Goal: Information Seeking & Learning: Learn about a topic

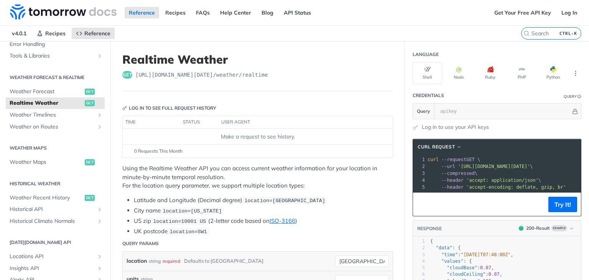
scroll to position [153, 0]
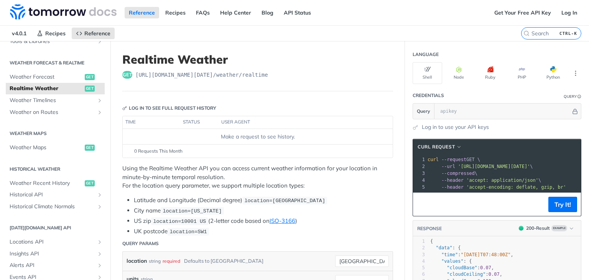
click at [85, 91] on span "get" at bounding box center [90, 88] width 10 height 6
click at [85, 87] on span "get" at bounding box center [90, 88] width 10 height 6
click at [128, 73] on span "get" at bounding box center [127, 75] width 10 height 8
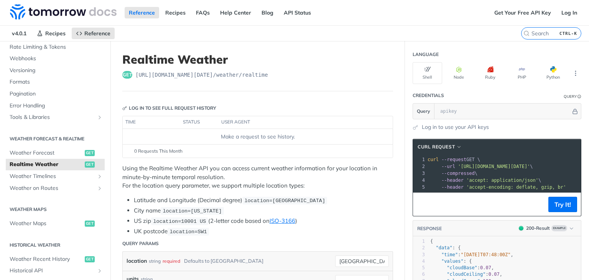
scroll to position [77, 0]
click at [55, 150] on span "Weather Forecast" at bounding box center [46, 154] width 73 height 8
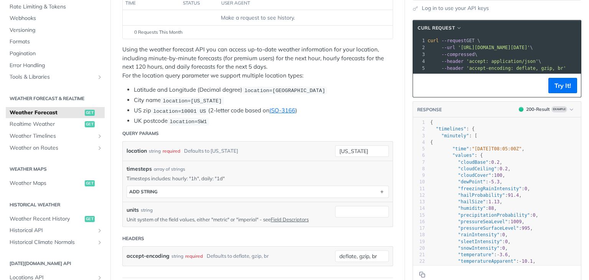
scroll to position [115, 0]
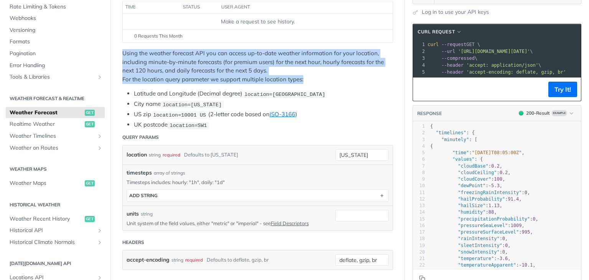
drag, startPoint x: 119, startPoint y: 53, endPoint x: 271, endPoint y: 77, distance: 154.0
click at [64, 125] on span "Realtime Weather" at bounding box center [46, 124] width 73 height 8
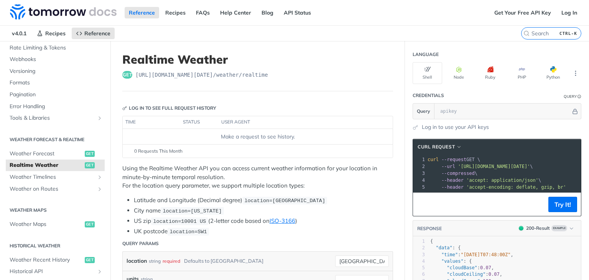
drag, startPoint x: 327, startPoint y: 186, endPoint x: 392, endPoint y: 181, distance: 65.4
click at [90, 178] on link "Weather Timelines" at bounding box center [55, 176] width 99 height 11
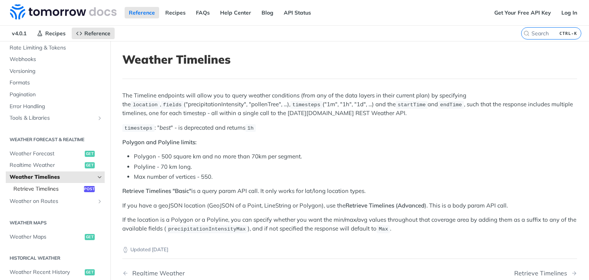
click at [57, 191] on span "Retrieve Timelines" at bounding box center [47, 189] width 69 height 8
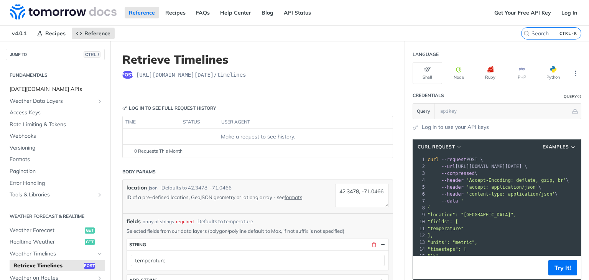
click at [51, 89] on span "[DATE][DOMAIN_NAME] APIs" at bounding box center [56, 89] width 93 height 8
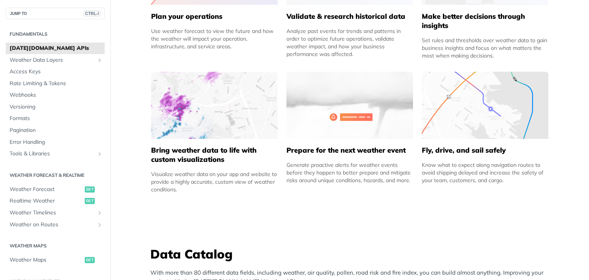
scroll to position [421, 0]
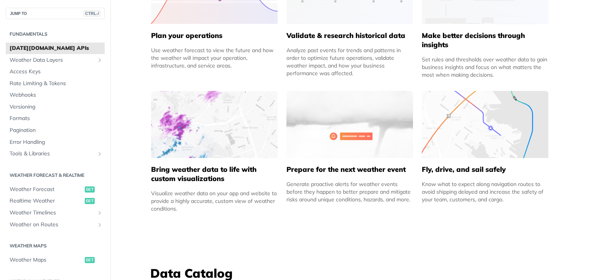
click at [357, 146] on img at bounding box center [349, 124] width 126 height 67
click at [331, 194] on div "Generate proactive alerts for weather events before they happen to better prepa…" at bounding box center [349, 191] width 126 height 23
click at [331, 132] on img at bounding box center [349, 124] width 126 height 67
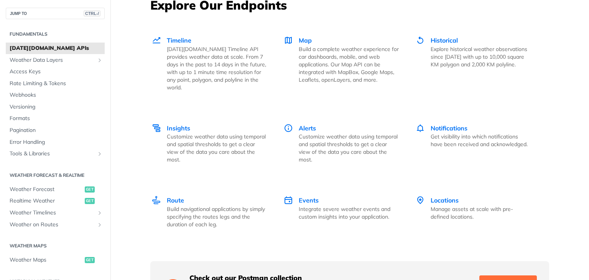
scroll to position [1073, 0]
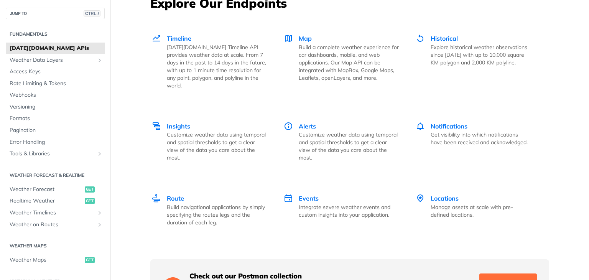
drag, startPoint x: 561, startPoint y: 134, endPoint x: 550, endPoint y: 133, distance: 10.4
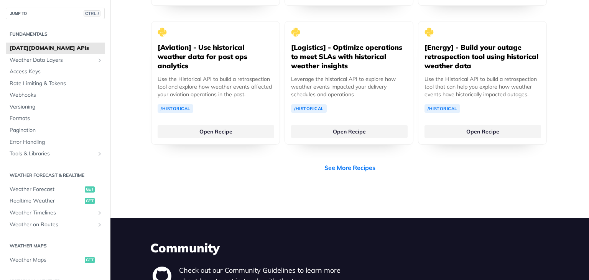
scroll to position [1648, 0]
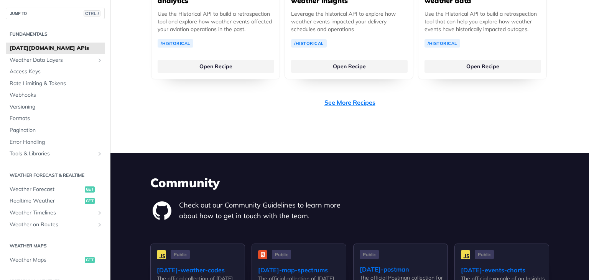
click at [354, 98] on link "See More Recipes" at bounding box center [349, 102] width 51 height 9
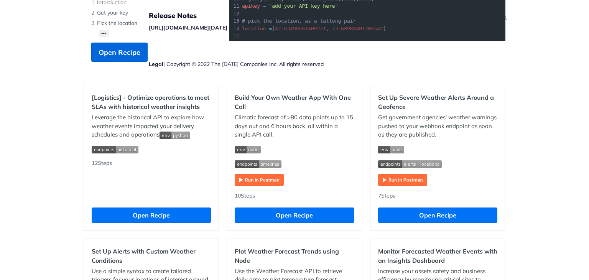
scroll to position [230, 0]
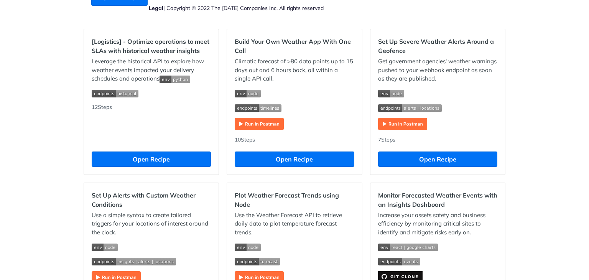
click at [146, 45] on h2 "[Logistics] - Optimize operations to meet SLAs with historical weather insights" at bounding box center [151, 46] width 119 height 18
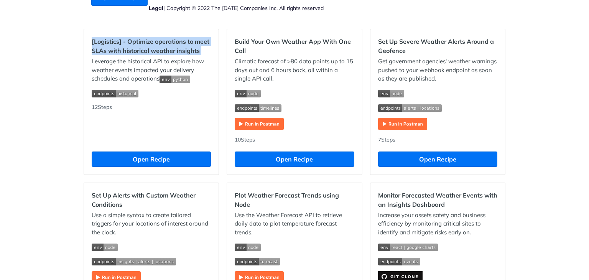
click at [146, 45] on h2 "[Logistics] - Optimize operations to meet SLAs with historical weather insights" at bounding box center [151, 46] width 119 height 18
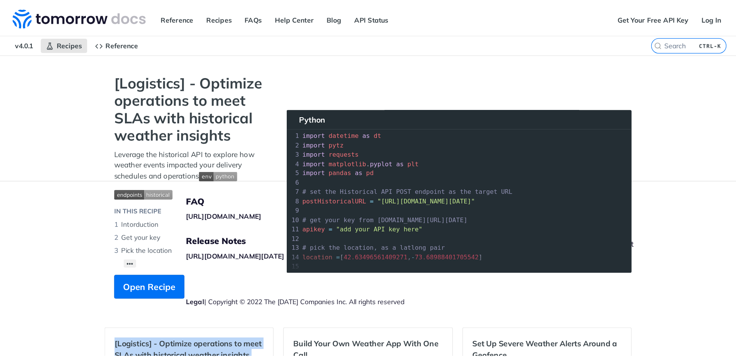
scroll to position [0, 0]
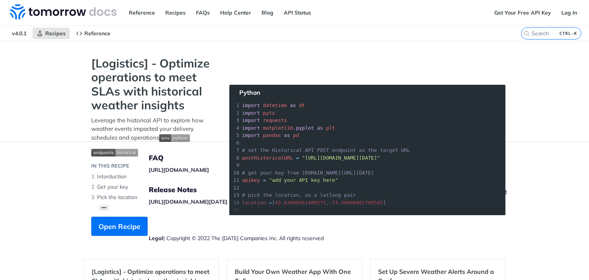
click at [178, 38] on nav "v4.0.1 Recipes Reference" at bounding box center [260, 33] width 521 height 15
click at [93, 33] on span "Reference" at bounding box center [97, 33] width 26 height 7
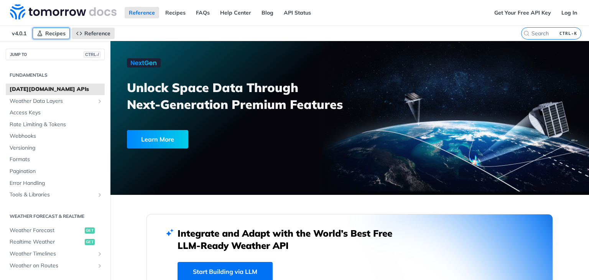
click at [53, 32] on span "Recipes" at bounding box center [55, 33] width 20 height 7
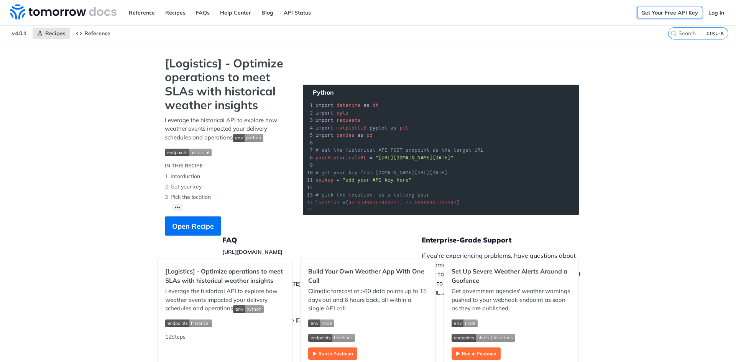
click at [588, 16] on link "Get Your Free API Key" at bounding box center [669, 12] width 65 height 11
click at [24, 31] on span "v4.0.1" at bounding box center [19, 33] width 23 height 11
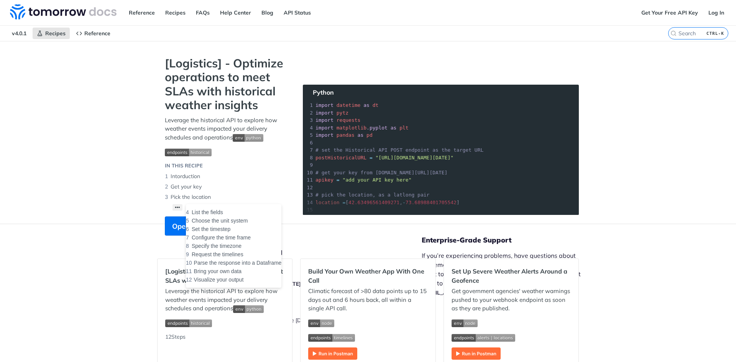
click at [177, 204] on button "••• List the fields Choose the unit system Set the timestep Configure the time …" at bounding box center [177, 207] width 10 height 7
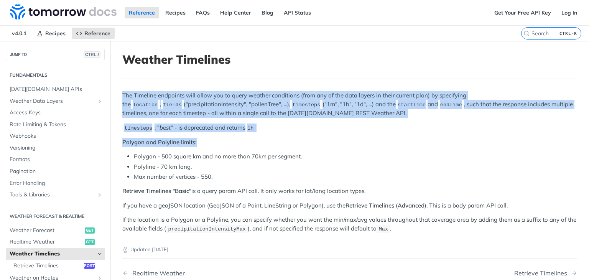
drag, startPoint x: 121, startPoint y: 95, endPoint x: 283, endPoint y: 152, distance: 171.7
click at [281, 146] on article "Weather Timelines The Timeline endpoints will allow you to query weather condit…" at bounding box center [349, 192] width 478 height 302
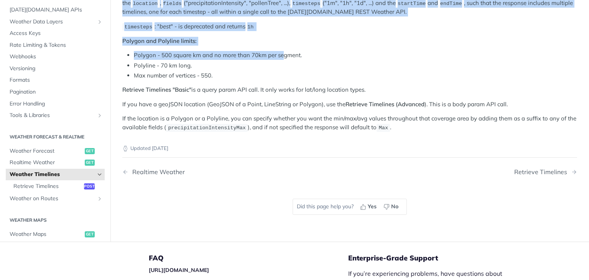
scroll to position [85, 0]
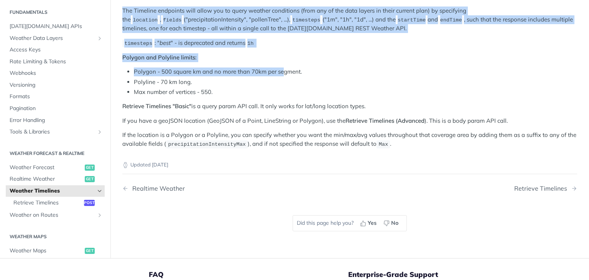
click at [55, 192] on span "Weather Timelines" at bounding box center [52, 191] width 85 height 8
click at [97, 188] on icon "Hide subpages for Weather Timelines" at bounding box center [100, 191] width 6 height 6
click at [97, 190] on icon "Show subpages for Weather Timelines" at bounding box center [100, 191] width 6 height 6
click at [68, 204] on span "Retrieve Timelines" at bounding box center [47, 202] width 69 height 8
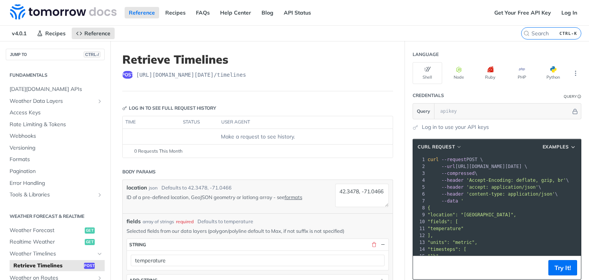
click at [216, 74] on span "https://api.tomorrow.io/v4 /timelines" at bounding box center [191, 75] width 110 height 8
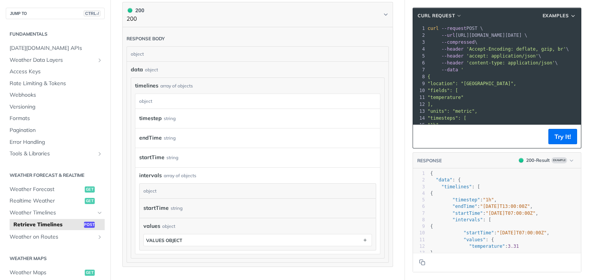
scroll to position [728, 0]
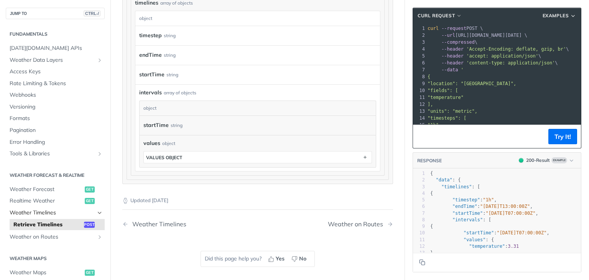
click at [51, 208] on link "Weather Timelines" at bounding box center [55, 212] width 99 height 11
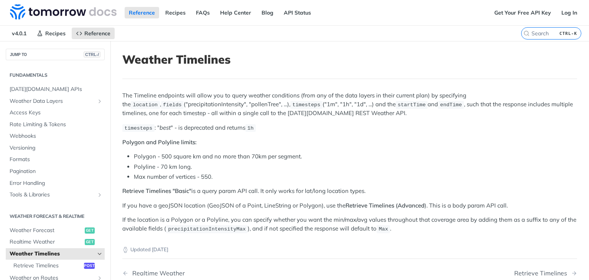
click at [210, 97] on p "The Timeline endpoints will allow you to query weather conditions (from any of …" at bounding box center [349, 104] width 454 height 26
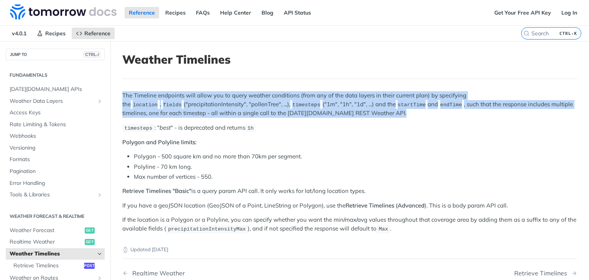
click at [210, 97] on p "The Timeline endpoints will allow you to query weather conditions (from any of …" at bounding box center [349, 104] width 454 height 26
click at [290, 101] on code "timesteps" at bounding box center [306, 105] width 32 height 8
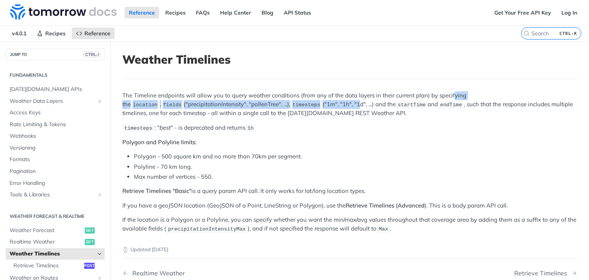
drag, startPoint x: 295, startPoint y: 100, endPoint x: 452, endPoint y: 95, distance: 157.6
click at [452, 95] on p "The Timeline endpoints will allow you to query weather conditions (from any of …" at bounding box center [349, 104] width 454 height 26
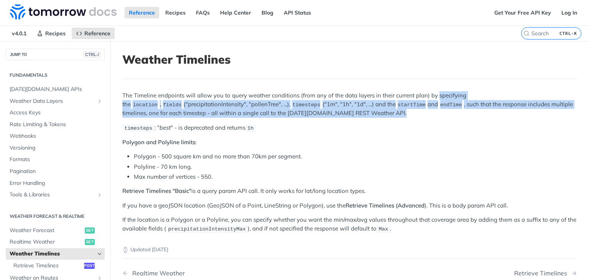
drag, startPoint x: 452, startPoint y: 95, endPoint x: 445, endPoint y: 117, distance: 23.3
click at [449, 116] on p "The Timeline endpoints will allow you to query weather conditions (from any of …" at bounding box center [349, 104] width 454 height 26
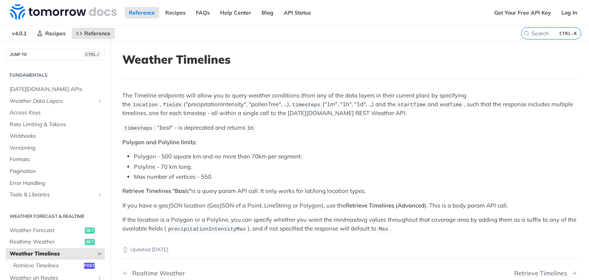
click at [271, 124] on p "timesteps : " best " - is deprecated and returns 1h" at bounding box center [349, 127] width 454 height 9
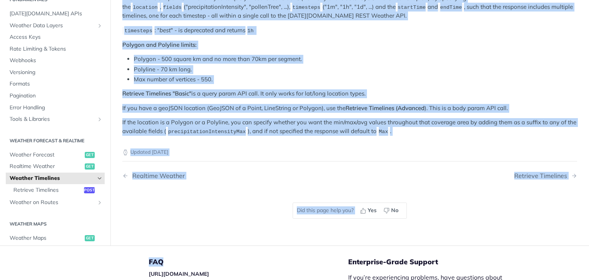
scroll to position [153, 0]
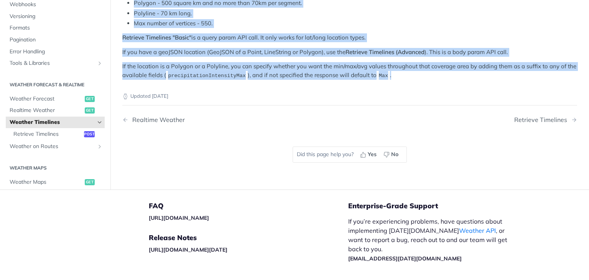
drag, startPoint x: 122, startPoint y: 49, endPoint x: 461, endPoint y: 82, distance: 340.3
click at [506, 81] on article "Weather Timelines The Timeline endpoints will allow you to query weather condit…" at bounding box center [349, 39] width 478 height 302
copy article "Weather Timelines The Timeline endpoints will allow you to query weather condit…"
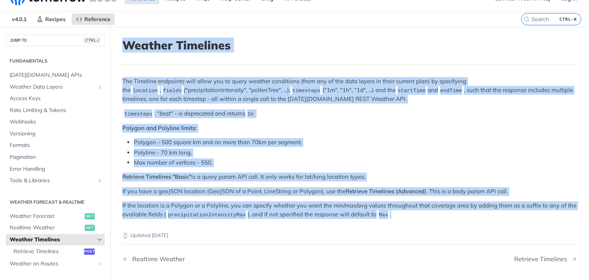
scroll to position [0, 0]
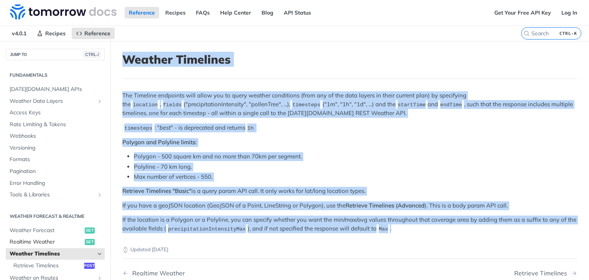
click at [44, 243] on span "Realtime Weather" at bounding box center [46, 242] width 73 height 8
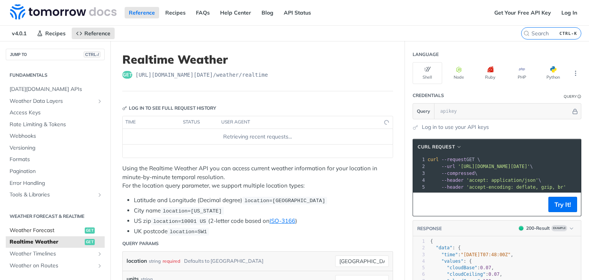
click at [47, 231] on span "Weather Forecast" at bounding box center [46, 230] width 73 height 8
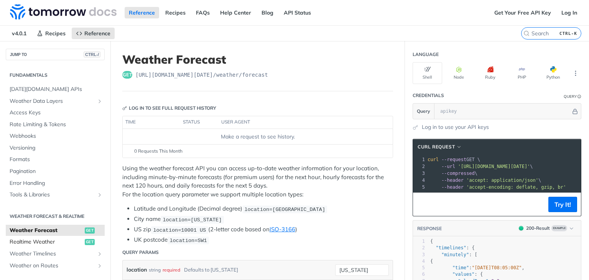
click at [46, 246] on link "Realtime Weather get" at bounding box center [55, 241] width 99 height 11
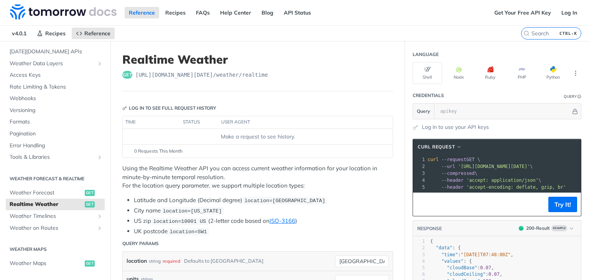
scroll to position [38, 0]
click at [49, 220] on link "Weather Timelines" at bounding box center [55, 215] width 99 height 11
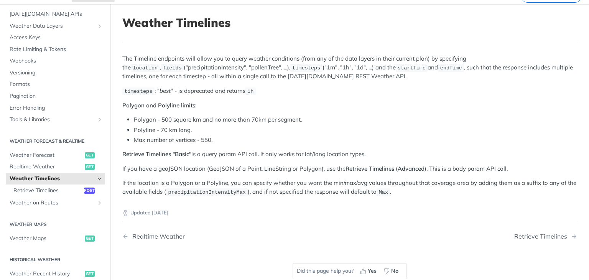
scroll to position [38, 0]
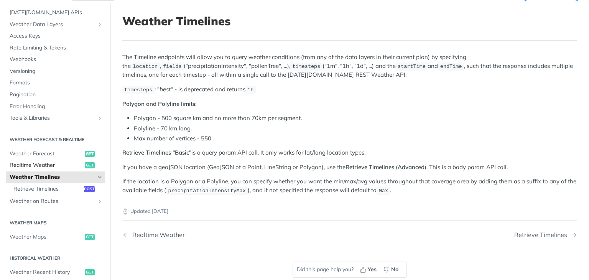
click at [58, 163] on span "Realtime Weather" at bounding box center [46, 165] width 73 height 8
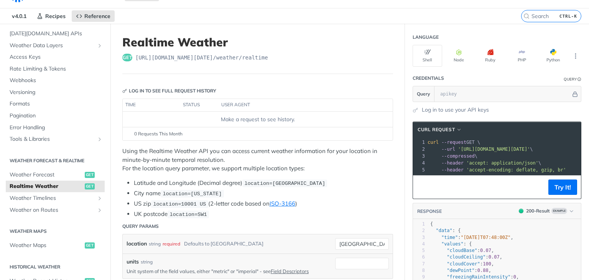
scroll to position [38, 0]
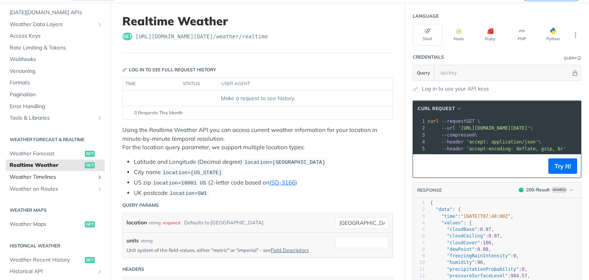
click at [62, 180] on link "Weather Timelines" at bounding box center [55, 176] width 99 height 11
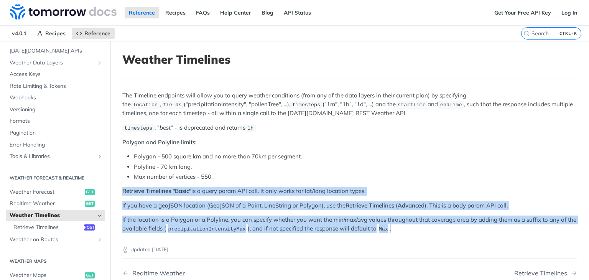
drag, startPoint x: 229, startPoint y: 175, endPoint x: 438, endPoint y: 225, distance: 214.7
click at [438, 225] on div "The Timeline endpoints will allow you to query weather conditions (from any of …" at bounding box center [349, 162] width 454 height 142
click at [437, 229] on p "If the location is a Polygon or a Polyline, you can specify whether you want th…" at bounding box center [349, 224] width 454 height 18
click at [437, 230] on p "If the location is a Polygon or a Polyline, you can specify whether you want th…" at bounding box center [349, 224] width 454 height 18
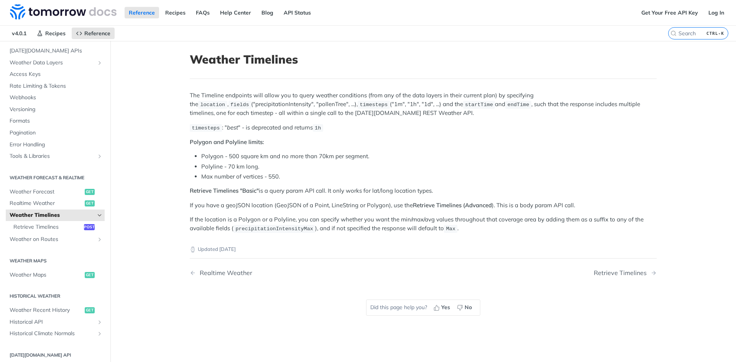
scroll to position [38, 0]
click at [54, 228] on span "Retrieve Timelines" at bounding box center [47, 227] width 69 height 8
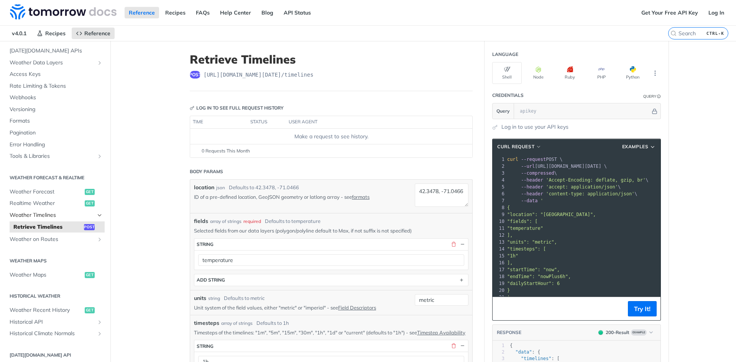
click at [55, 214] on span "Weather Timelines" at bounding box center [52, 216] width 85 height 8
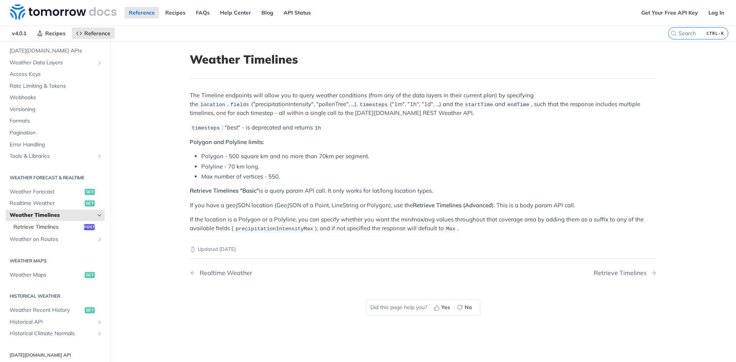
click at [74, 221] on link "Retrieve Timelines post" at bounding box center [57, 226] width 95 height 11
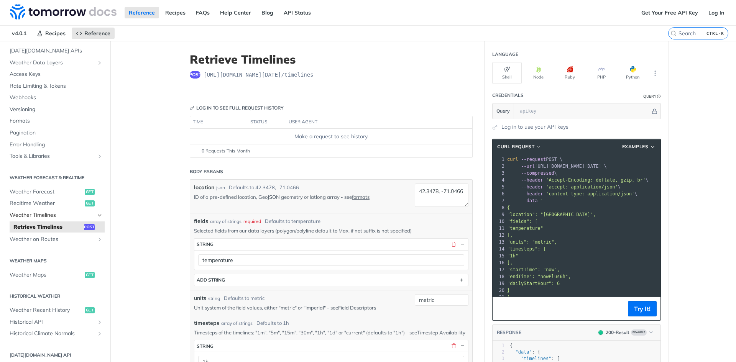
click at [77, 213] on span "Weather Timelines" at bounding box center [52, 216] width 85 height 8
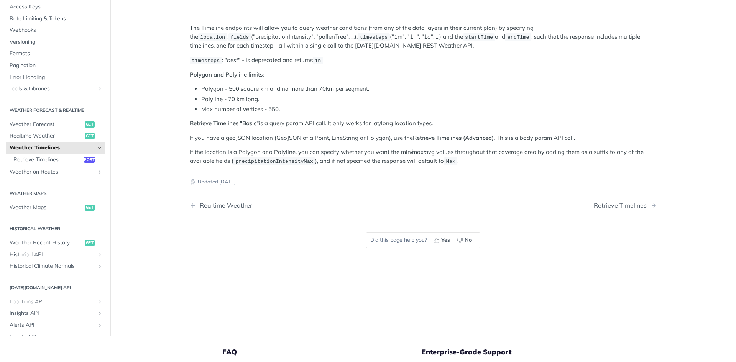
scroll to position [26, 0]
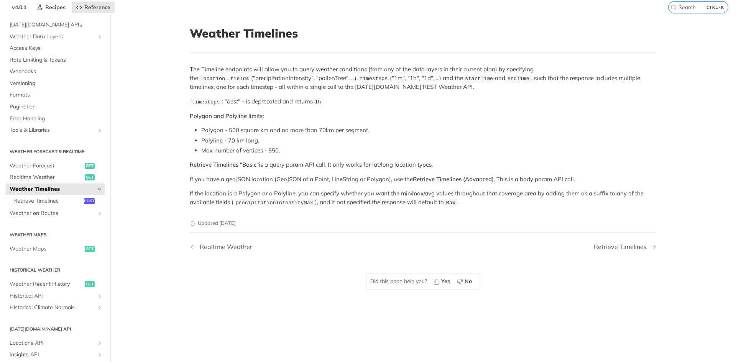
click at [97, 190] on icon "Hide subpages for Weather Timelines" at bounding box center [100, 189] width 6 height 6
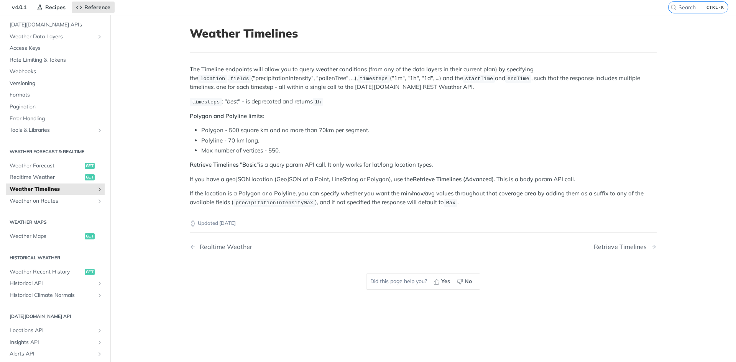
click at [97, 190] on icon "Show subpages for Weather Timelines" at bounding box center [100, 189] width 6 height 6
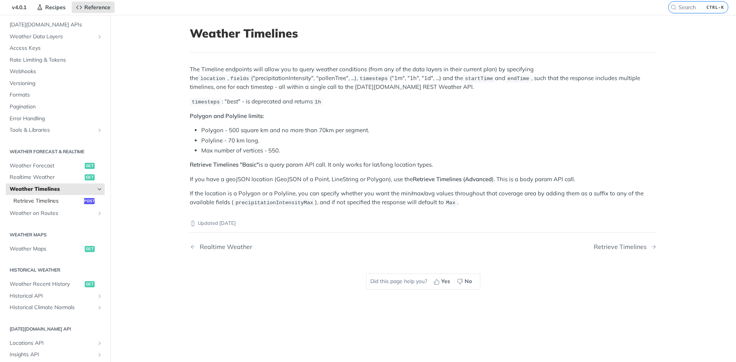
click at [55, 200] on span "Retrieve Timelines" at bounding box center [47, 201] width 69 height 8
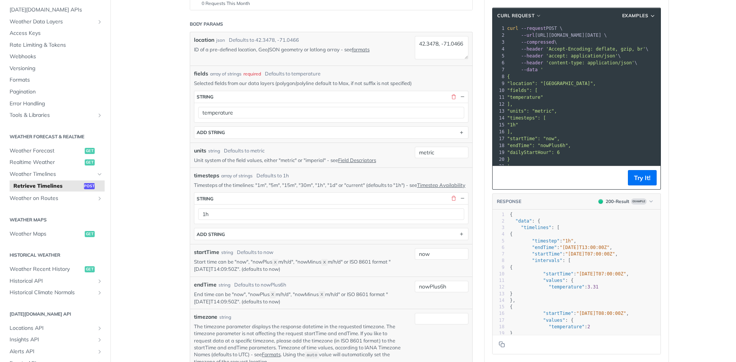
scroll to position [153, 0]
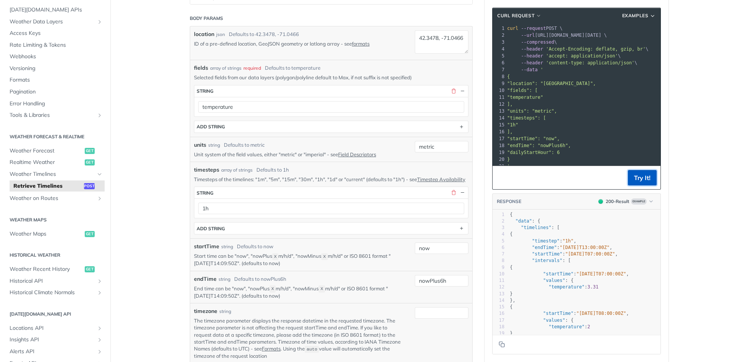
click at [588, 176] on button "Try It!" at bounding box center [642, 177] width 29 height 15
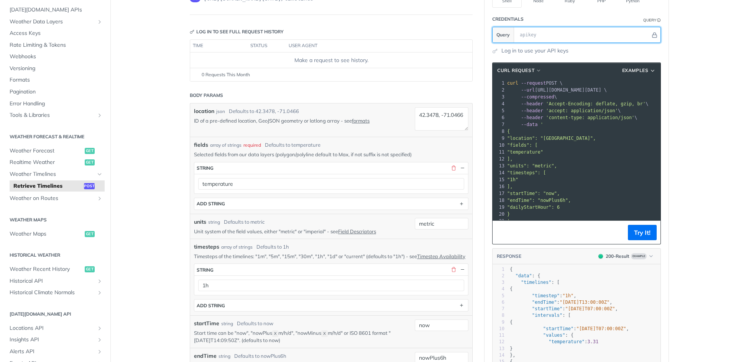
scroll to position [0, 0]
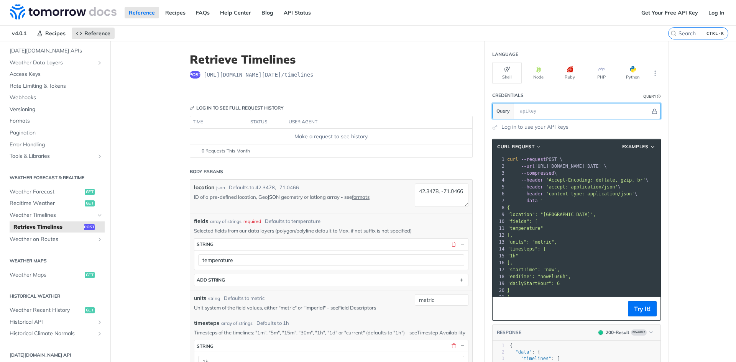
click at [576, 110] on input "text" at bounding box center [583, 110] width 134 height 15
click at [192, 75] on span "post" at bounding box center [195, 75] width 11 height 8
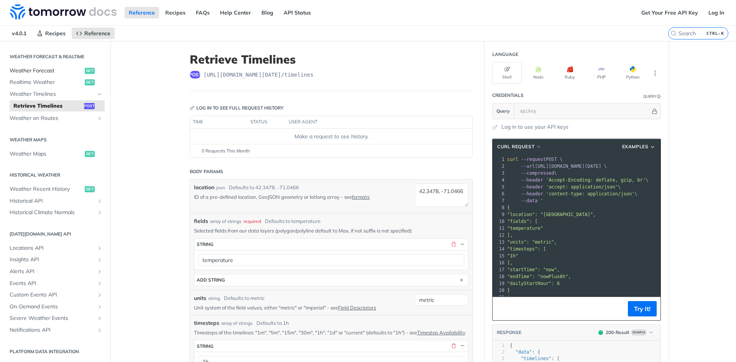
click at [85, 70] on span "get" at bounding box center [90, 71] width 10 height 6
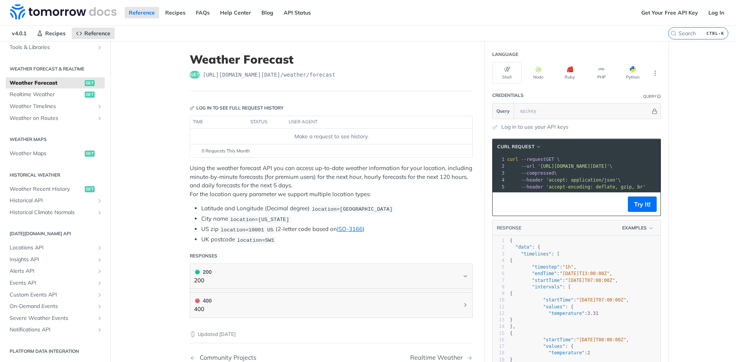
scroll to position [147, 0]
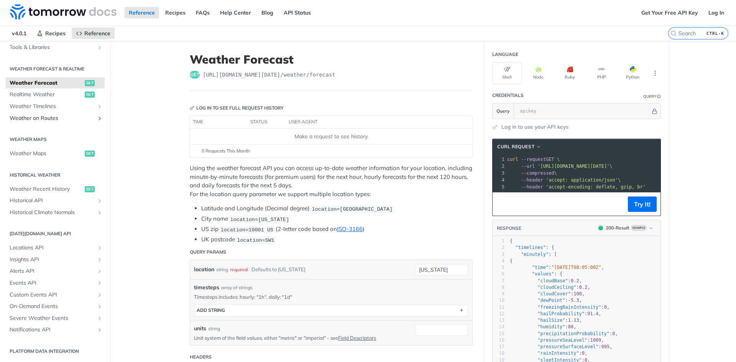
click at [86, 113] on link "Weather on Routes" at bounding box center [55, 118] width 99 height 11
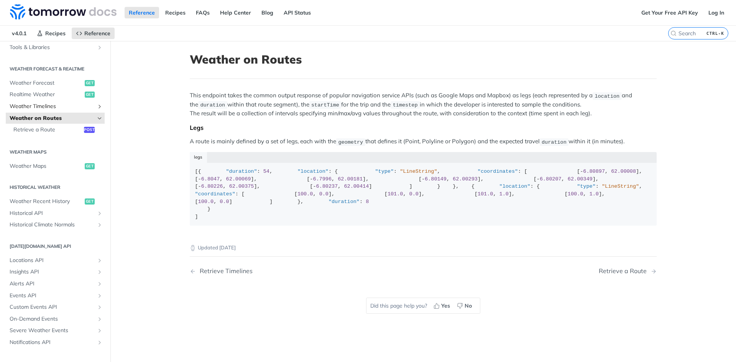
click at [87, 107] on span "Weather Timelines" at bounding box center [52, 107] width 85 height 8
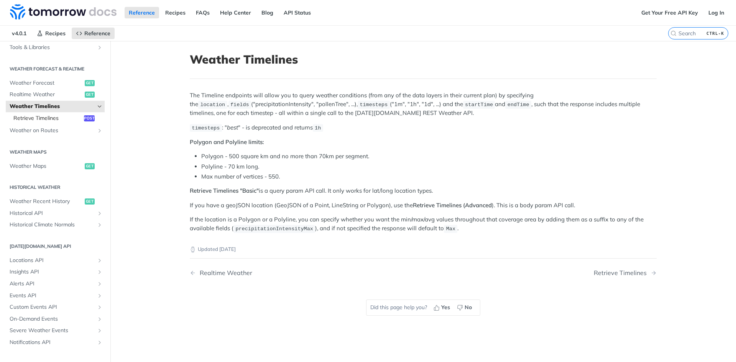
click at [88, 118] on span "post" at bounding box center [89, 118] width 11 height 6
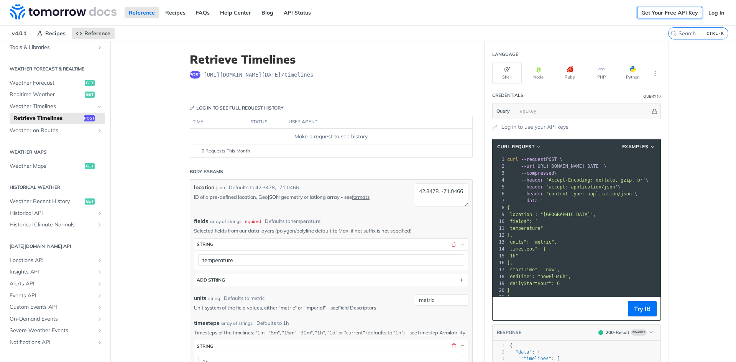
click at [588, 11] on link "Get Your Free API Key" at bounding box center [669, 12] width 65 height 11
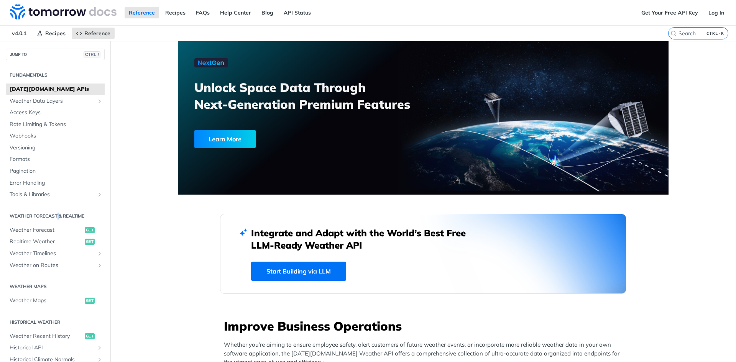
click at [60, 215] on h2 "Weather Forecast & realtime" at bounding box center [55, 216] width 99 height 7
click at [61, 223] on section "Weather Forecast & realtime Weather Forecast get Realtime Weather get Weather T…" at bounding box center [55, 240] width 99 height 63
click at [61, 225] on link "Weather Forecast get" at bounding box center [55, 230] width 99 height 11
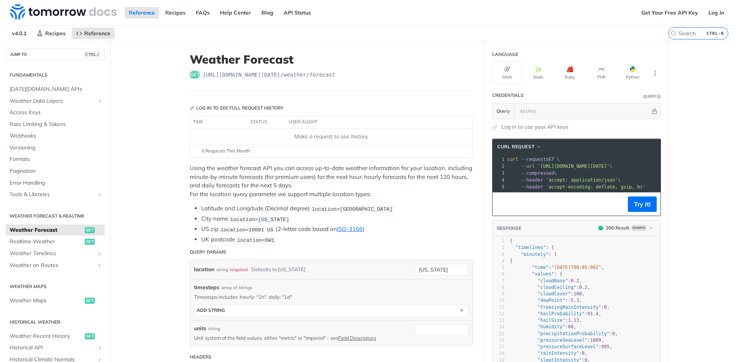
click at [285, 75] on span "https://api.tomorrow.io/v4 /weather/forecast" at bounding box center [269, 75] width 133 height 8
click at [538, 200] on footer "Try It!" at bounding box center [576, 203] width 168 height 23
click at [550, 160] on span "curl --request GET \" at bounding box center [533, 159] width 52 height 5
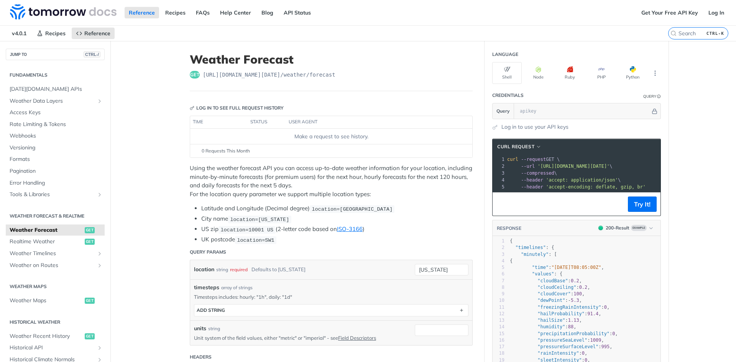
click at [535, 151] on header "cURL Request" at bounding box center [576, 146] width 168 height 15
click at [536, 146] on span "button" at bounding box center [539, 146] width 6 height 5
click at [353, 179] on p "Using the weather forecast API you can access up-to-date weather information fo…" at bounding box center [331, 181] width 283 height 34
click at [247, 13] on link "Help Center" at bounding box center [235, 12] width 39 height 11
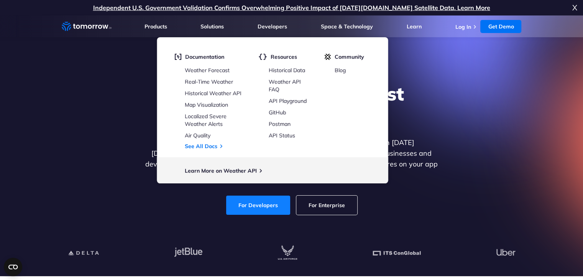
click at [261, 199] on link "For Developers" at bounding box center [258, 204] width 64 height 19
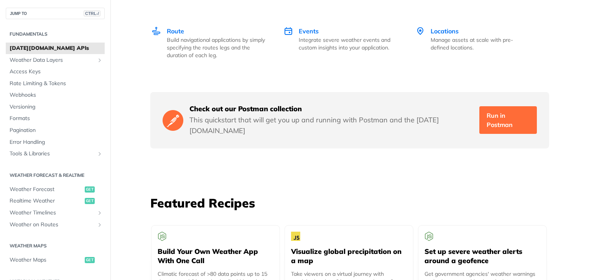
scroll to position [1111, 0]
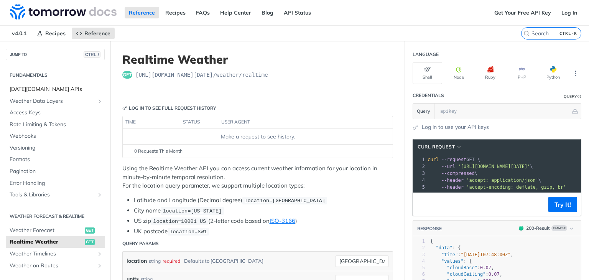
click at [36, 86] on span "[DATE][DOMAIN_NAME] APIs" at bounding box center [56, 89] width 93 height 8
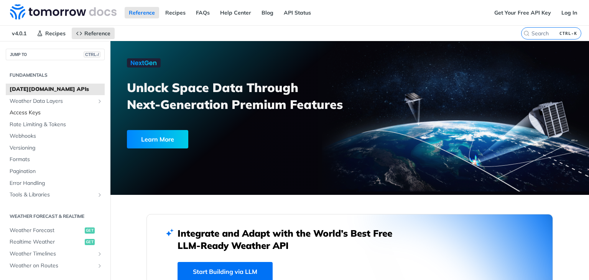
click at [49, 115] on span "Access Keys" at bounding box center [56, 113] width 93 height 8
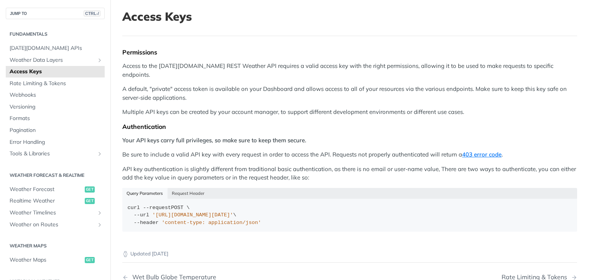
scroll to position [38, 0]
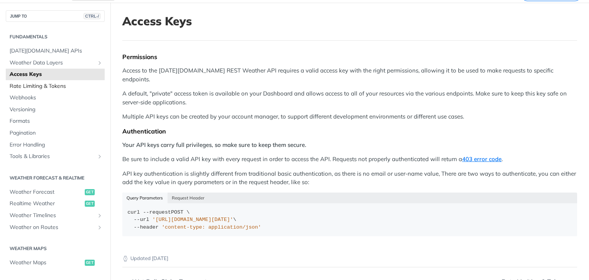
click at [56, 86] on span "Rate Limiting & Tokens" at bounding box center [56, 86] width 93 height 8
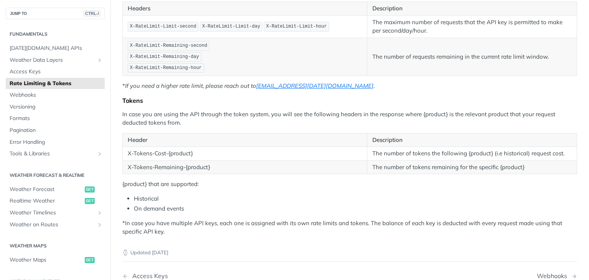
scroll to position [153, 0]
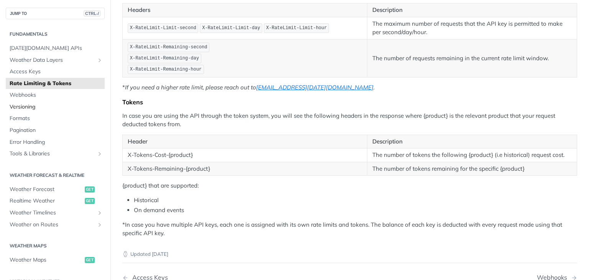
click at [43, 108] on span "Versioning" at bounding box center [56, 107] width 93 height 8
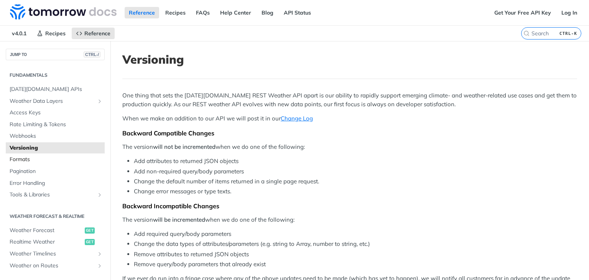
click at [50, 157] on span "Formats" at bounding box center [56, 160] width 93 height 8
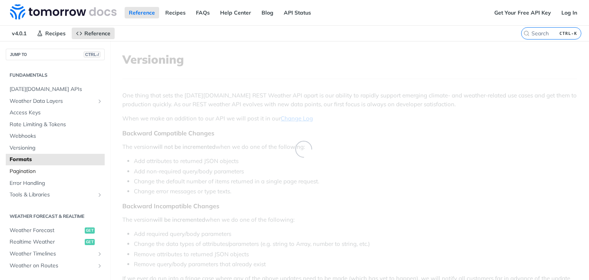
click at [50, 170] on span "Pagination" at bounding box center [56, 171] width 93 height 8
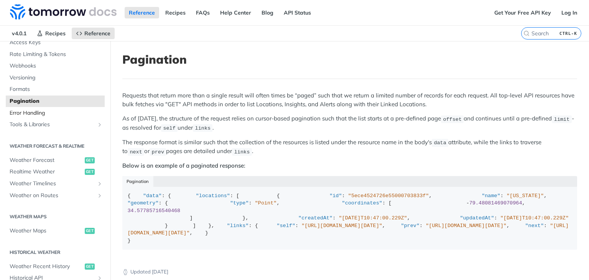
scroll to position [77, 0]
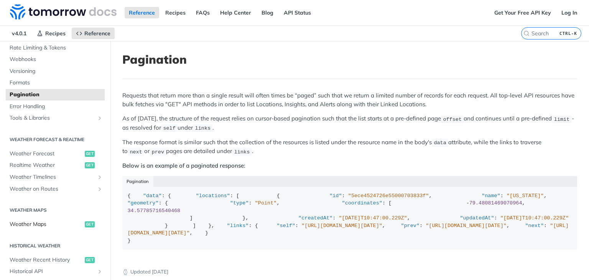
click at [28, 227] on span "Weather Maps" at bounding box center [46, 224] width 73 height 8
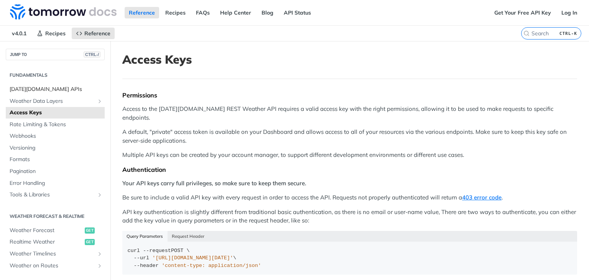
click at [65, 94] on link "[DATE][DOMAIN_NAME] APIs" at bounding box center [55, 89] width 99 height 11
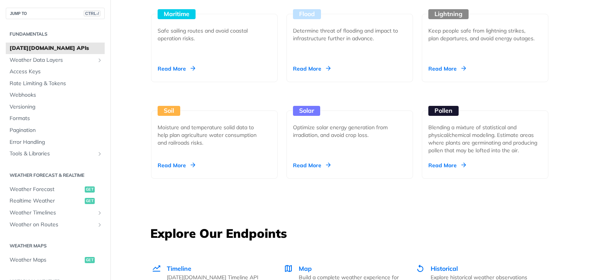
scroll to position [996, 0]
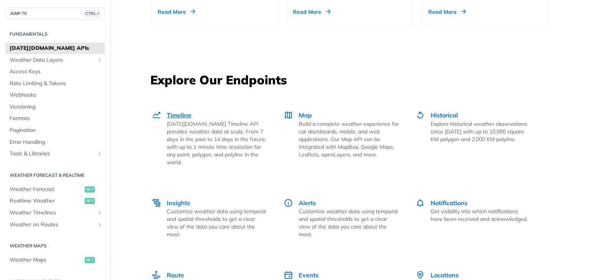
click at [205, 140] on p "[DATE][DOMAIN_NAME] Timeline API provides weather data at scale. From 7 days in…" at bounding box center [217, 143] width 100 height 46
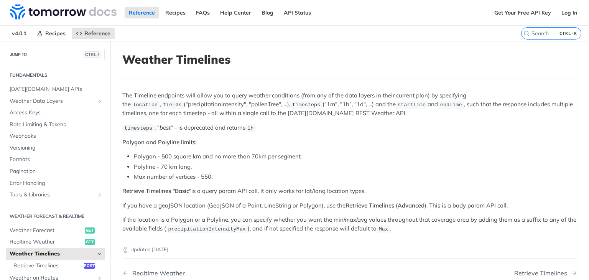
click at [515, 18] on div "Get Your Free API Key Log In" at bounding box center [539, 12] width 99 height 25
click at [515, 16] on link "Get Your Free API Key" at bounding box center [522, 12] width 65 height 11
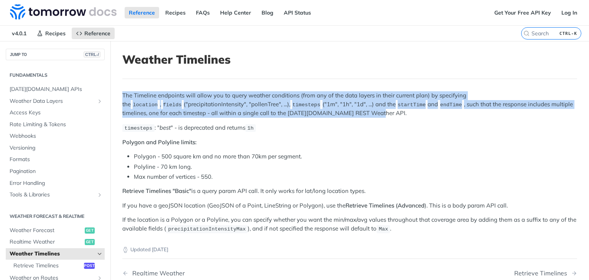
drag, startPoint x: 344, startPoint y: 114, endPoint x: 118, endPoint y: 95, distance: 227.6
click at [118, 95] on article "Weather Timelines The Timeline endpoints will allow you to query weather condit…" at bounding box center [349, 192] width 478 height 302
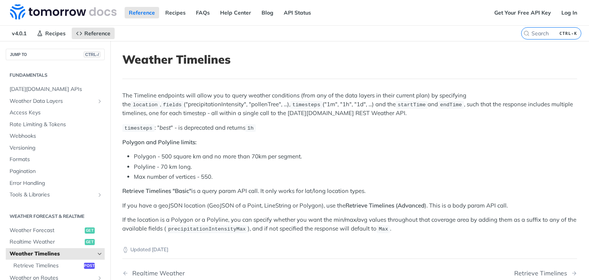
click at [223, 56] on h1 "Weather Timelines" at bounding box center [349, 59] width 454 height 14
drag, startPoint x: 235, startPoint y: 56, endPoint x: 112, endPoint y: 57, distance: 122.6
click at [112, 57] on article "Weather Timelines The Timeline endpoints will allow you to query weather condit…" at bounding box center [349, 192] width 478 height 302
click at [121, 115] on article "Weather Timelines The Timeline endpoints will allow you to query weather condit…" at bounding box center [349, 192] width 478 height 302
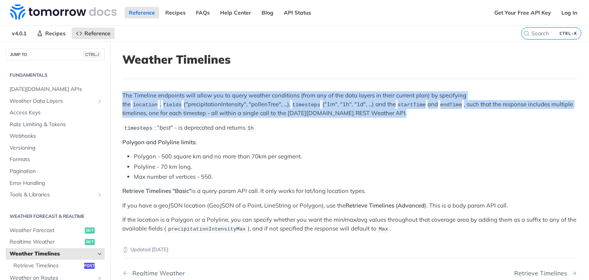
click at [121, 115] on article "Weather Timelines The Timeline endpoints will allow you to query weather condit…" at bounding box center [349, 192] width 478 height 302
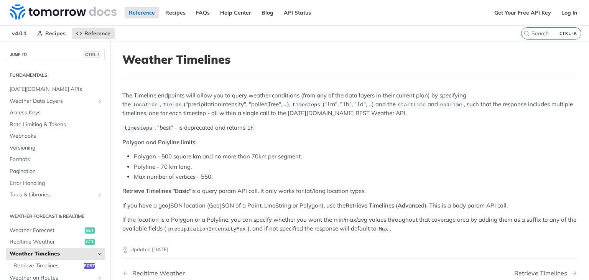
click at [191, 145] on p "Polygon and Polyline limits:" at bounding box center [349, 142] width 454 height 9
click at [177, 161] on ul "Polygon - 500 square km and no more than 70km per segment. [GEOGRAPHIC_DATA] - …" at bounding box center [349, 166] width 454 height 29
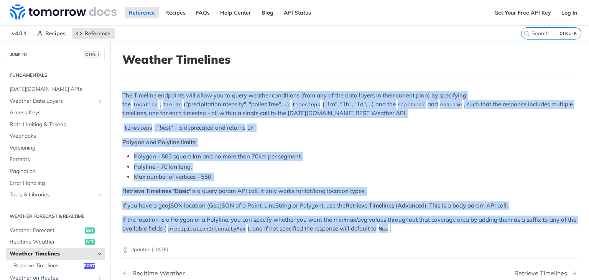
drag, startPoint x: 405, startPoint y: 226, endPoint x: 121, endPoint y: 87, distance: 316.3
click at [121, 87] on article "Weather Timelines The Timeline endpoints will allow you to query weather condit…" at bounding box center [349, 192] width 478 height 302
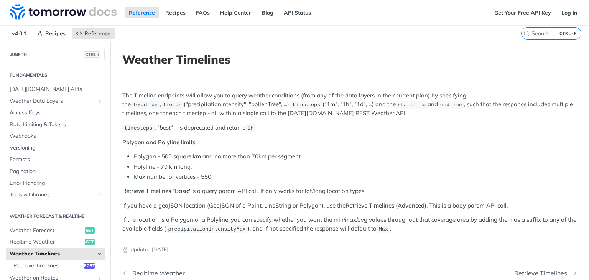
click at [159, 78] on header "Weather Timelines" at bounding box center [349, 65] width 454 height 26
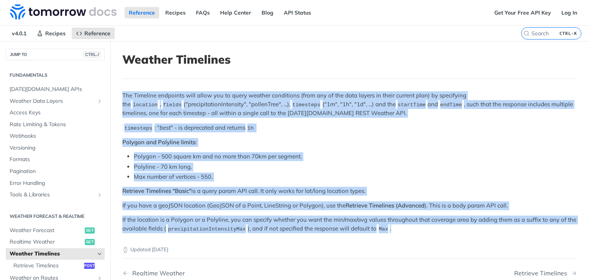
drag, startPoint x: 118, startPoint y: 90, endPoint x: 407, endPoint y: 229, distance: 320.8
click at [407, 229] on article "Weather Timelines The Timeline endpoints will allow you to query weather condit…" at bounding box center [349, 192] width 478 height 302
click at [407, 229] on p "If the location is a Polygon or a Polyline, you can specify whether you want th…" at bounding box center [349, 224] width 454 height 18
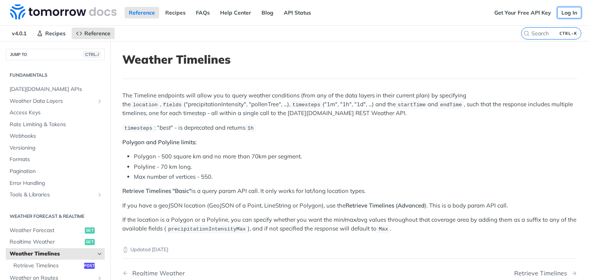
click at [567, 16] on link "Log In" at bounding box center [569, 12] width 24 height 11
